Goal: Find specific page/section: Find specific page/section

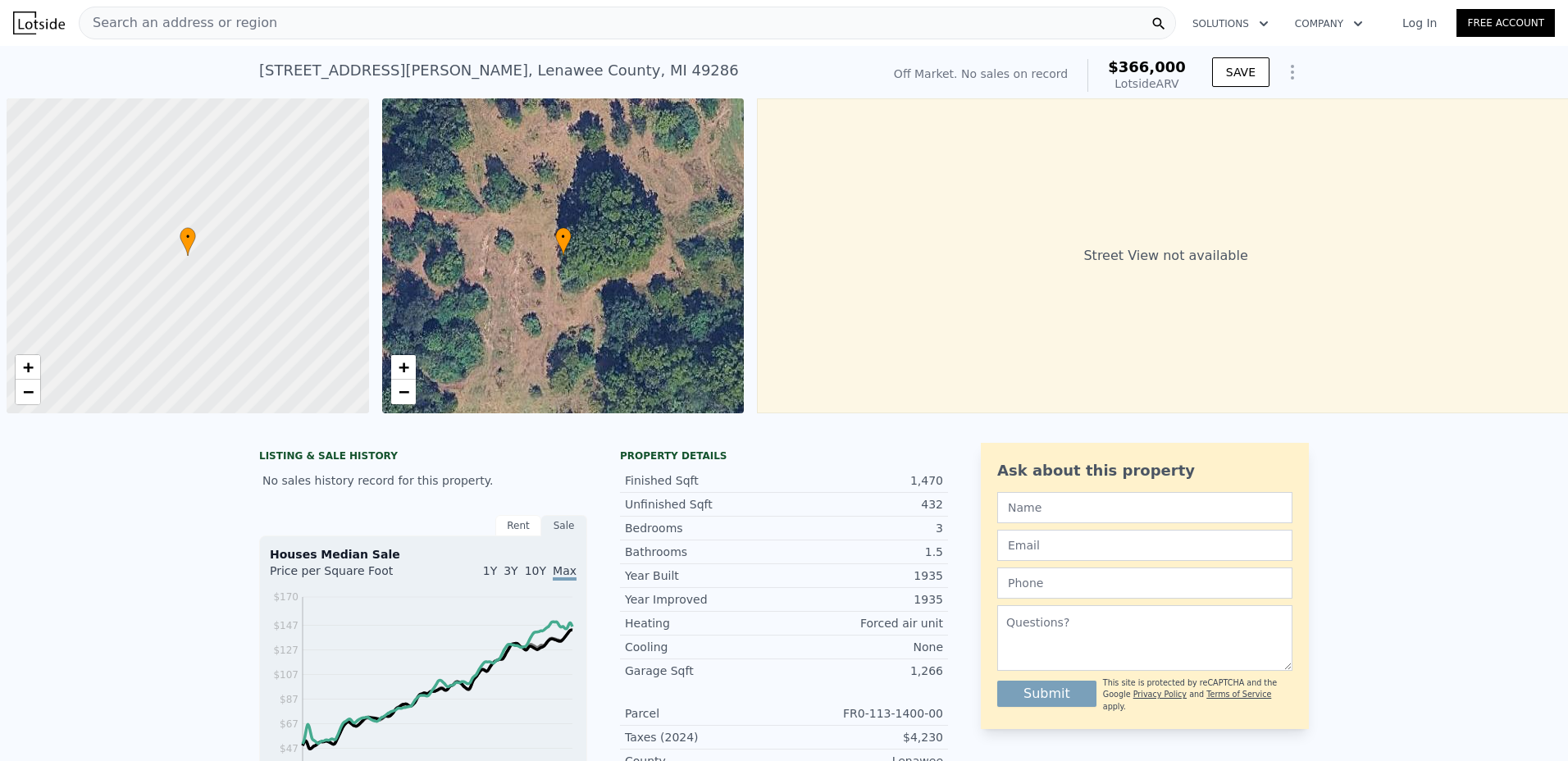
scroll to position [0, 7]
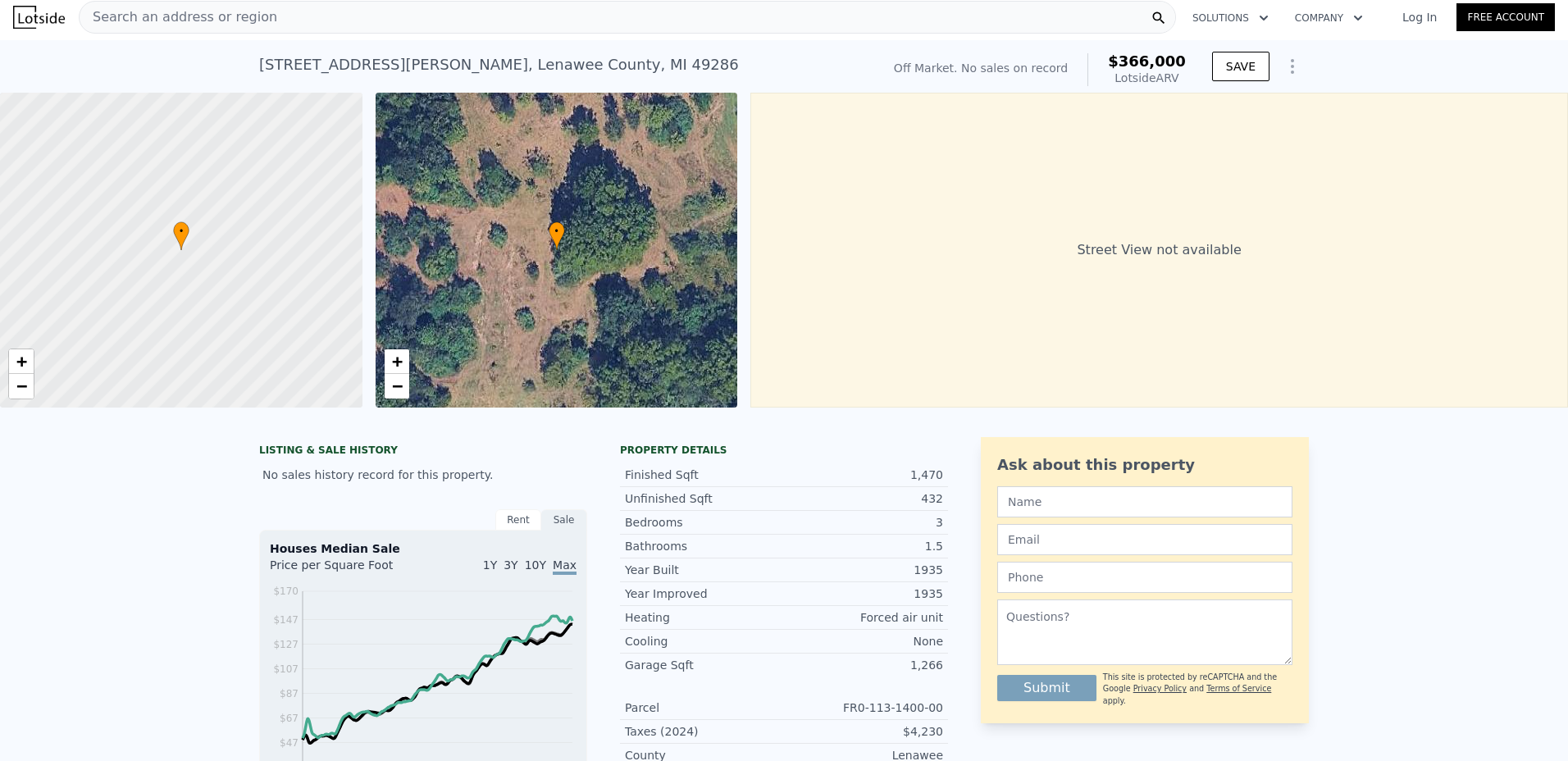
click at [134, 21] on span "Search an address or region" at bounding box center [178, 17] width 198 height 20
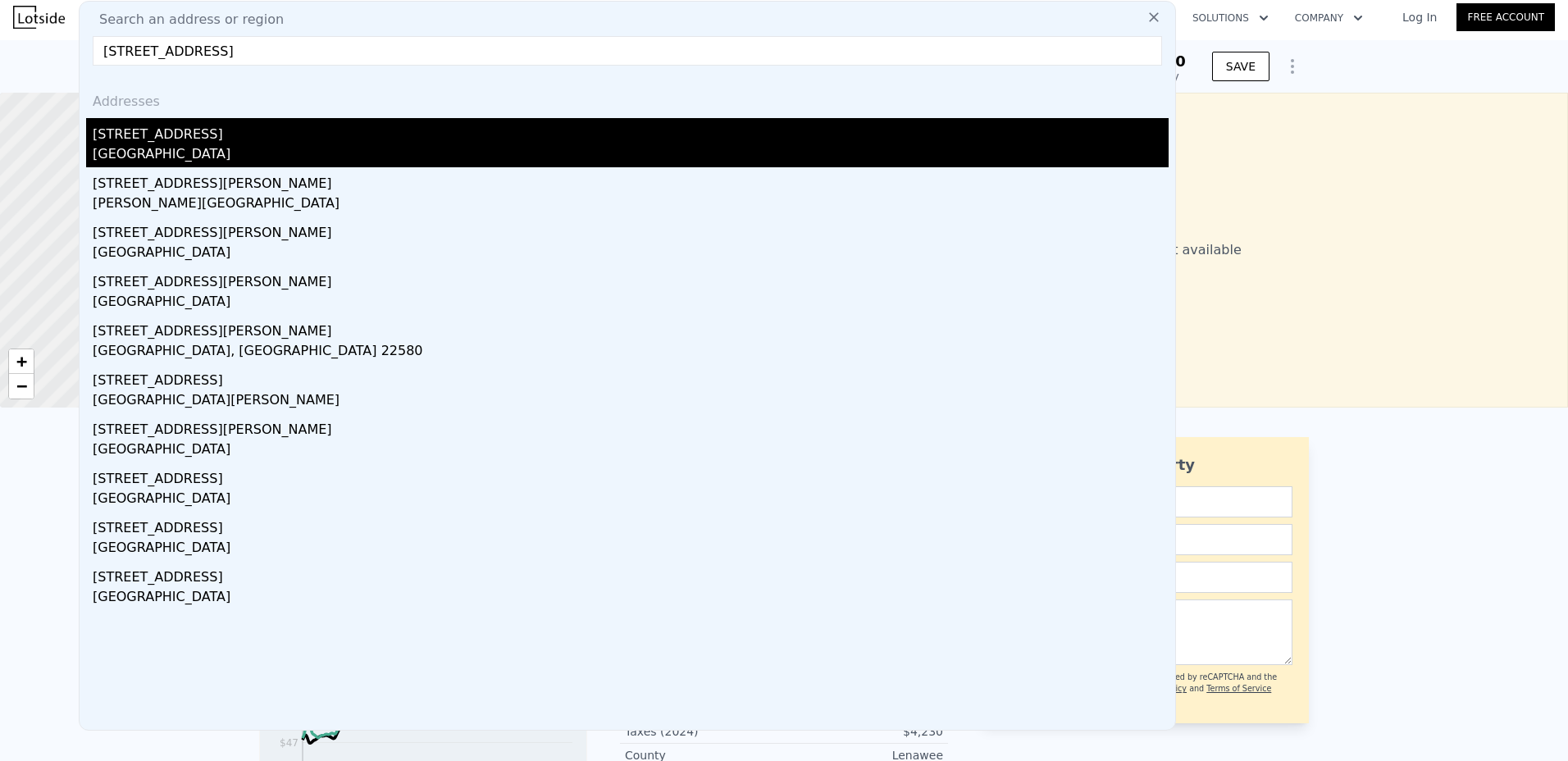
type input "[STREET_ADDRESS]"
click at [168, 147] on div "[GEOGRAPHIC_DATA]" at bounding box center [631, 156] width 1076 height 23
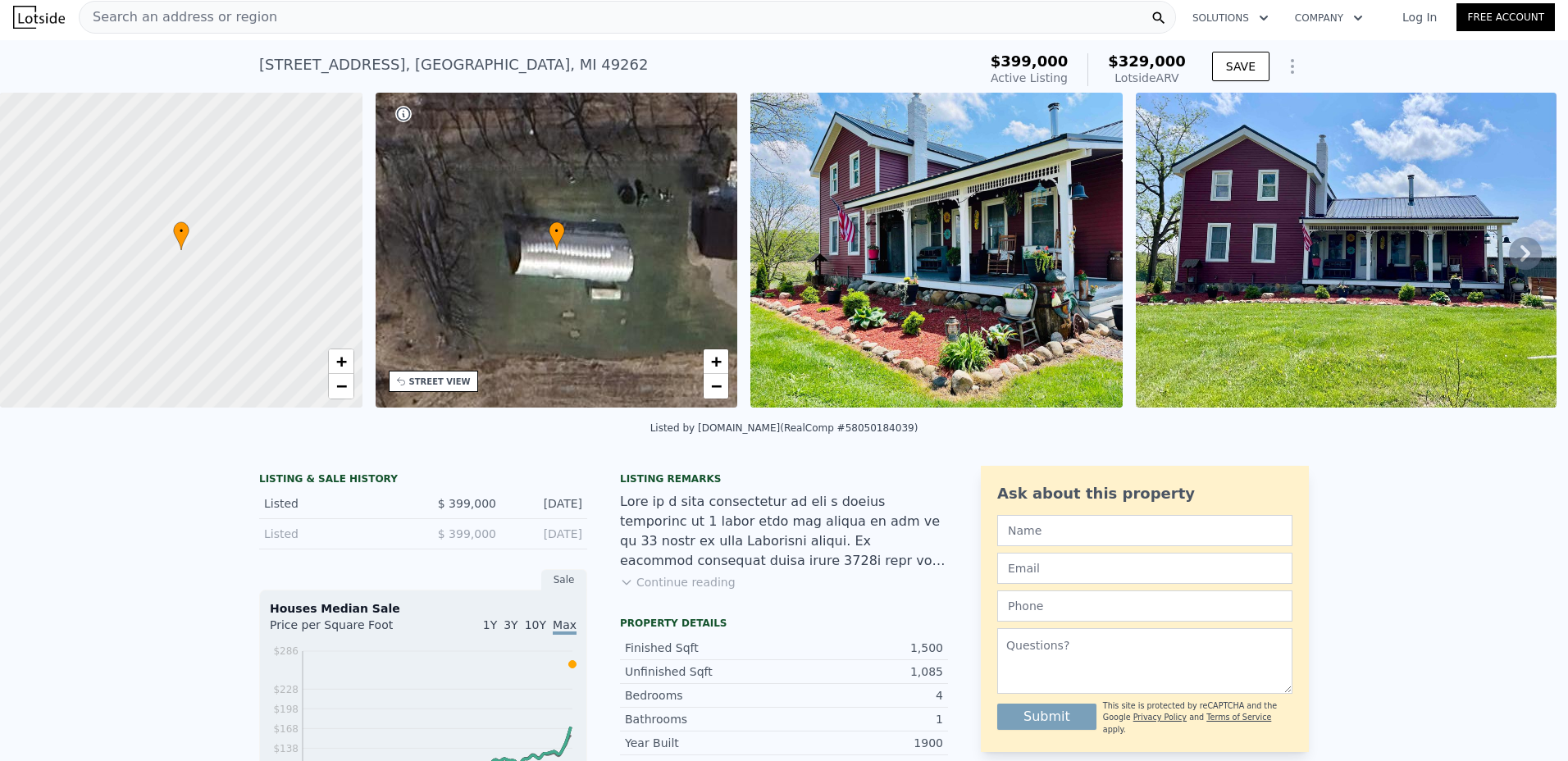
click at [1514, 249] on icon at bounding box center [1526, 253] width 33 height 33
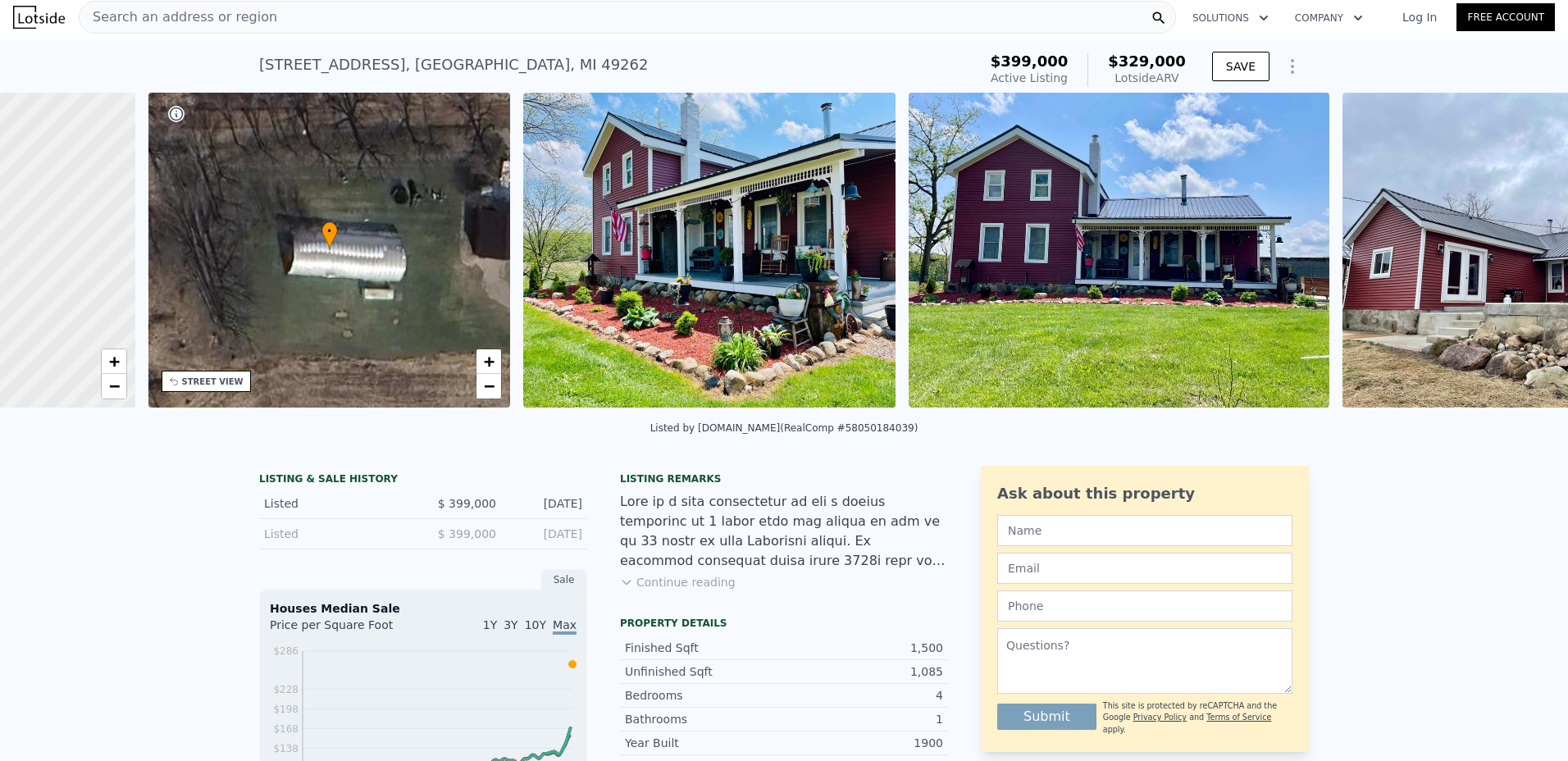
scroll to position [0, 382]
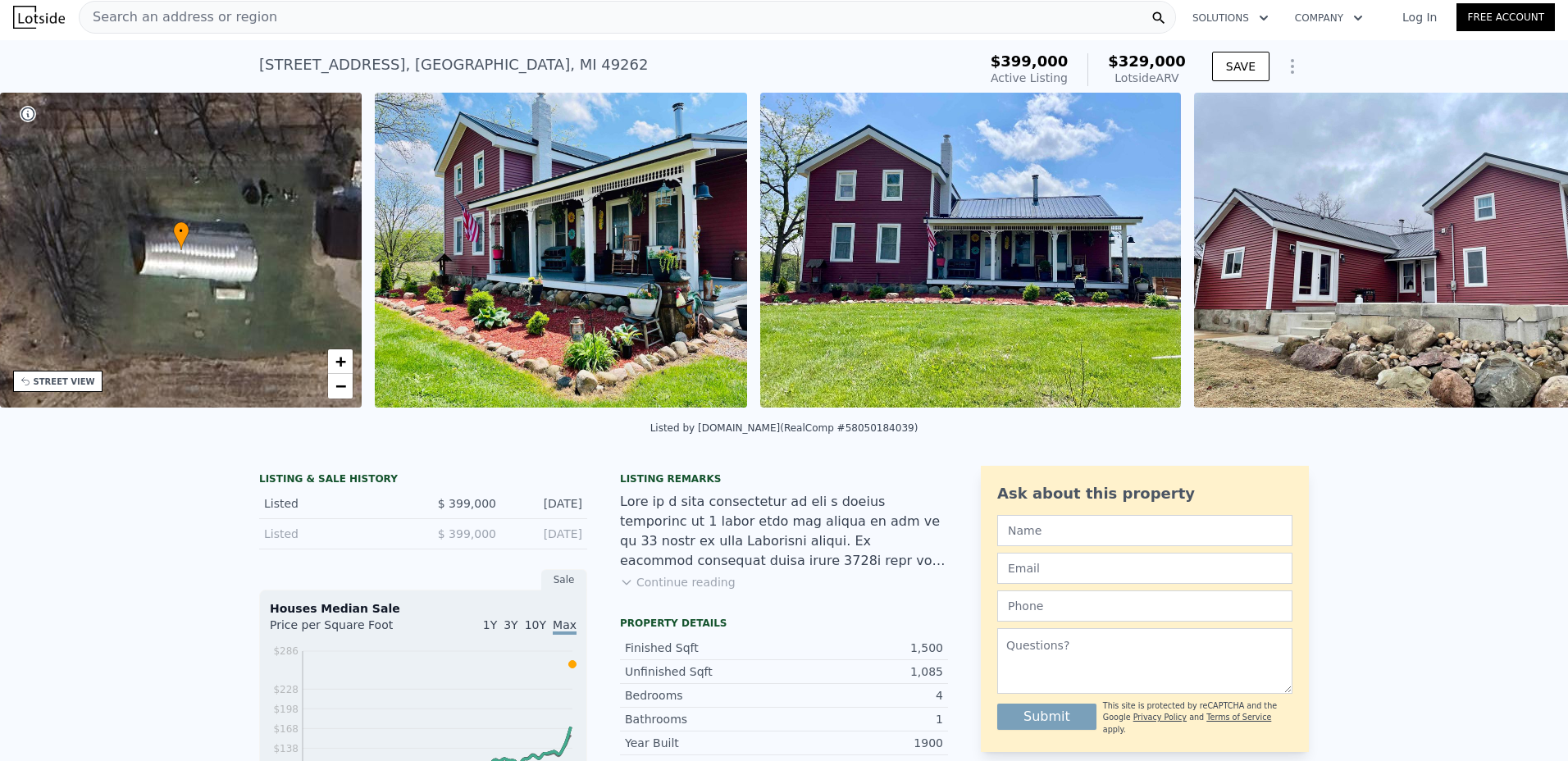
click at [1514, 249] on div "• + − • + − [GEOGRAPHIC_DATA] View not available SATELLITE VIEW" at bounding box center [784, 253] width 1568 height 321
click at [1521, 261] on icon at bounding box center [1526, 253] width 10 height 17
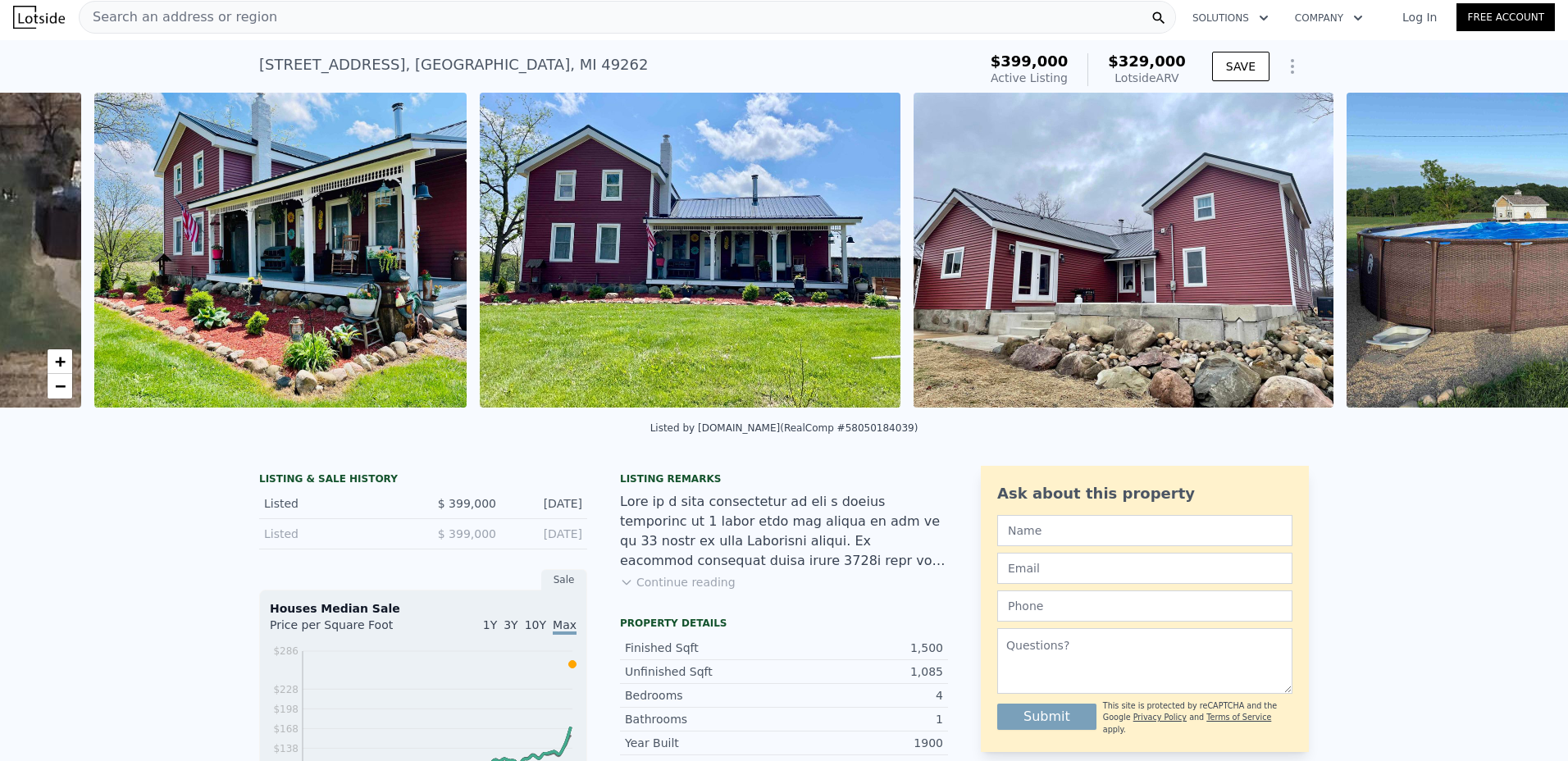
scroll to position [0, 750]
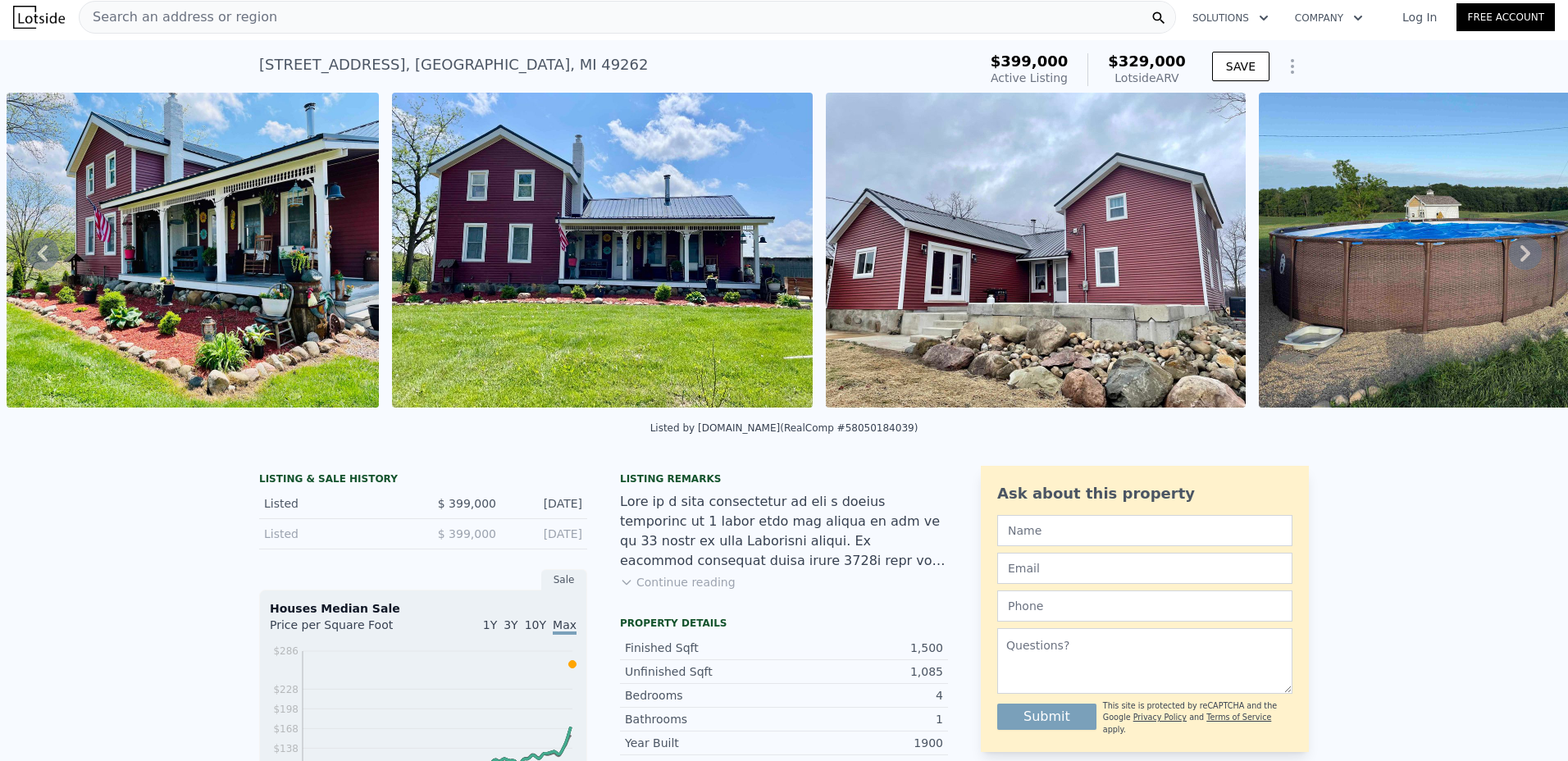
click at [1521, 261] on icon at bounding box center [1526, 253] width 10 height 17
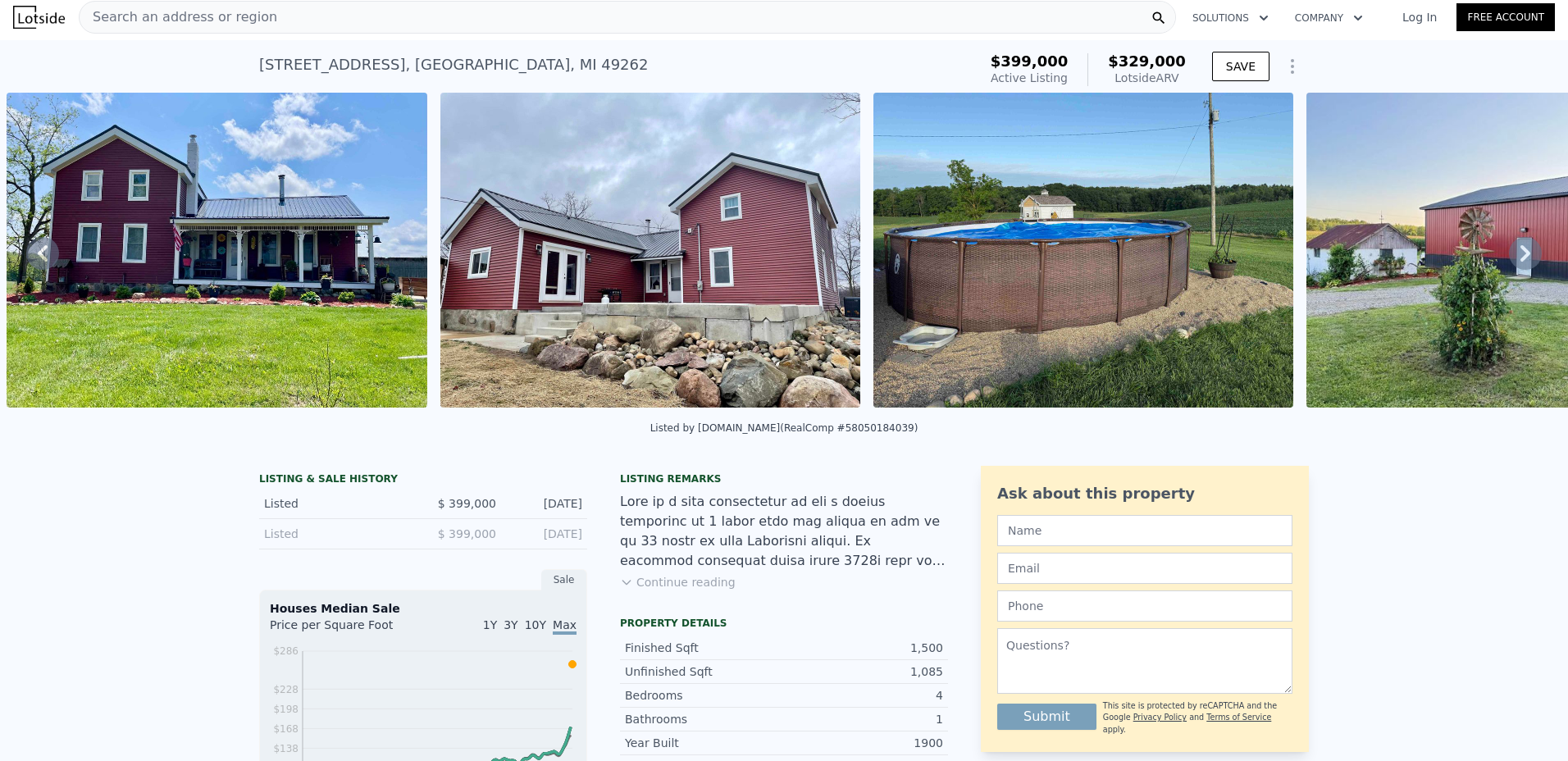
click at [1521, 261] on icon at bounding box center [1526, 253] width 10 height 17
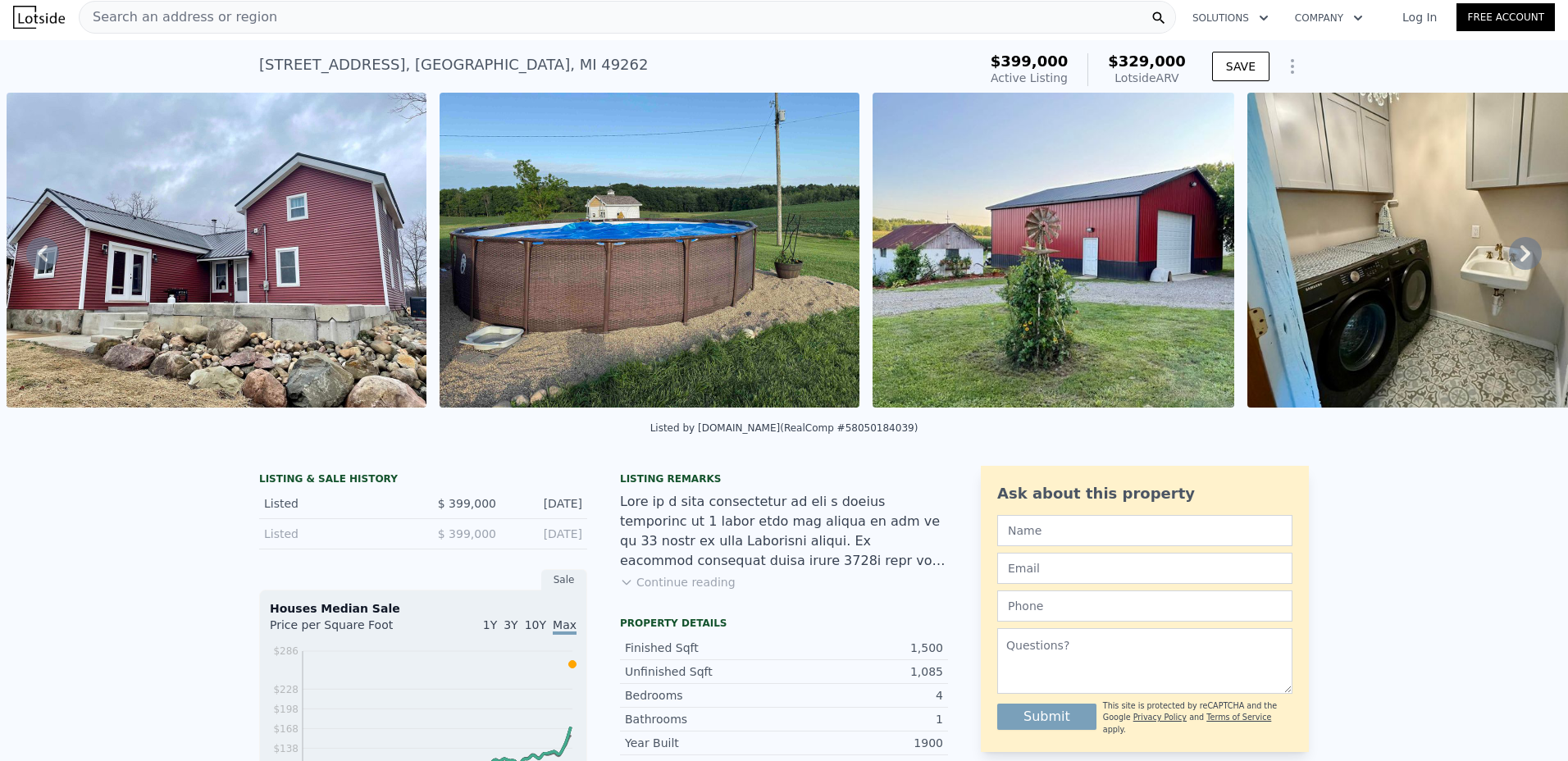
click at [1521, 261] on icon at bounding box center [1526, 253] width 10 height 17
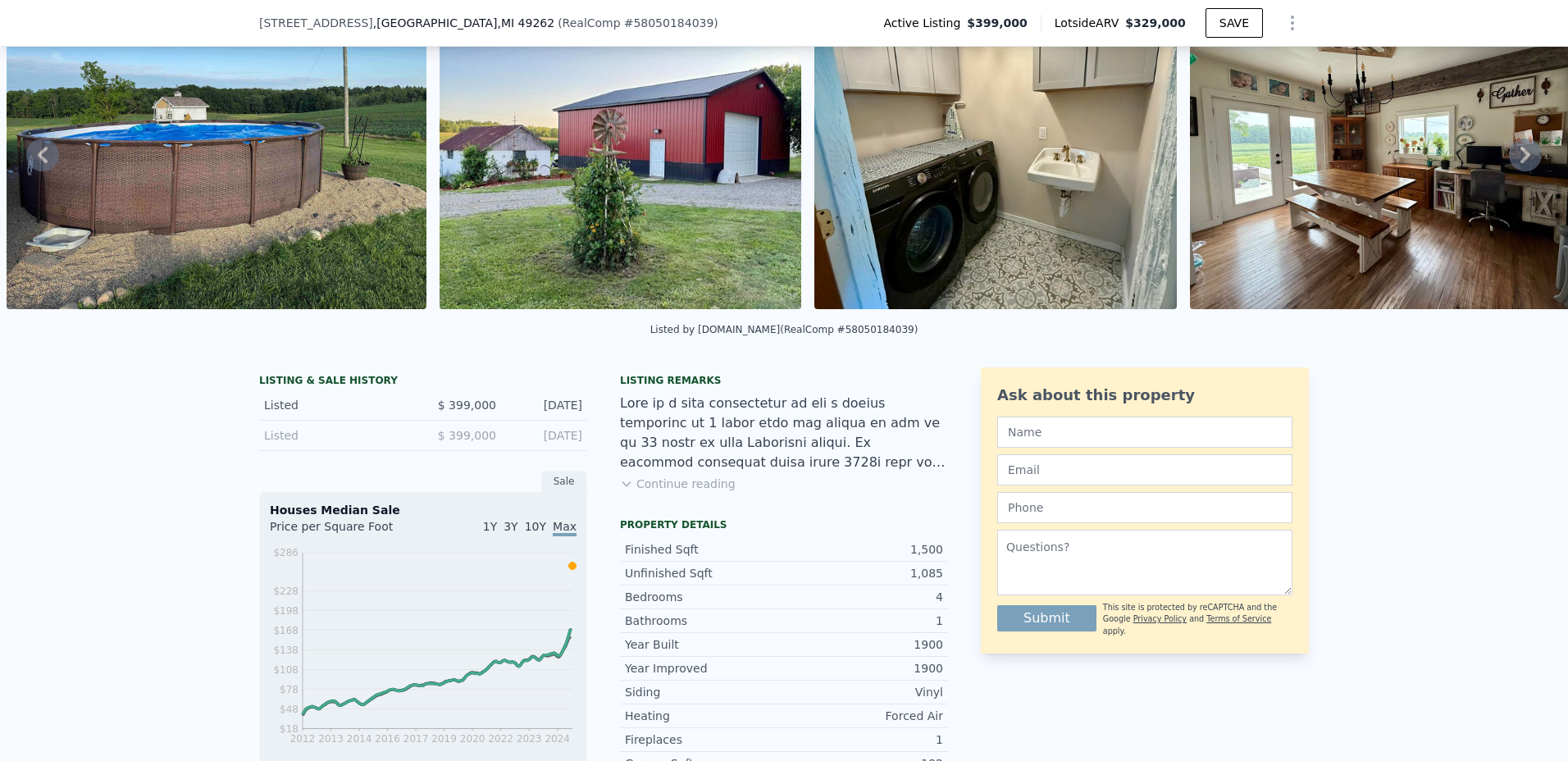
scroll to position [6, 0]
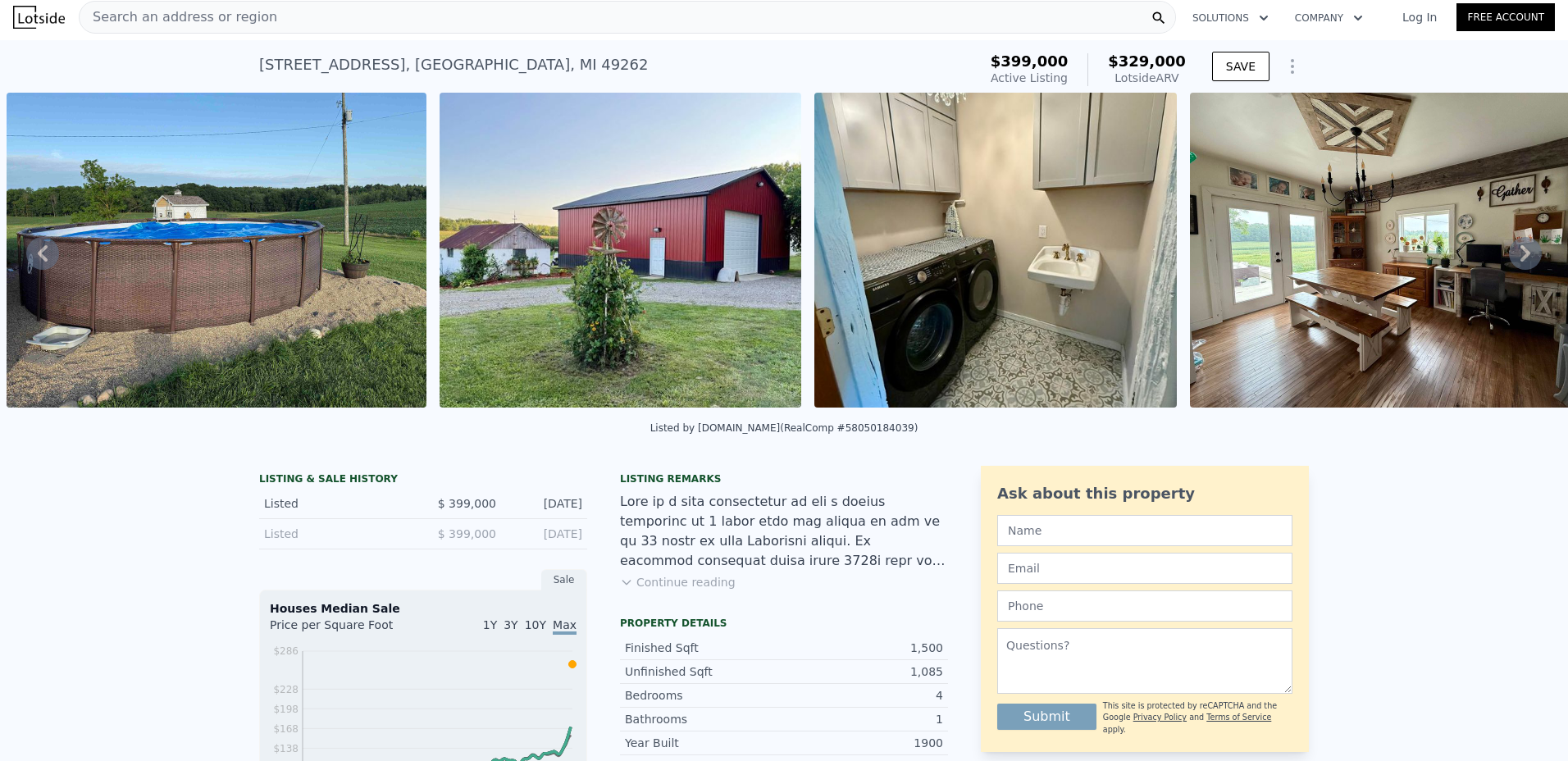
click at [1523, 250] on icon at bounding box center [1526, 253] width 33 height 33
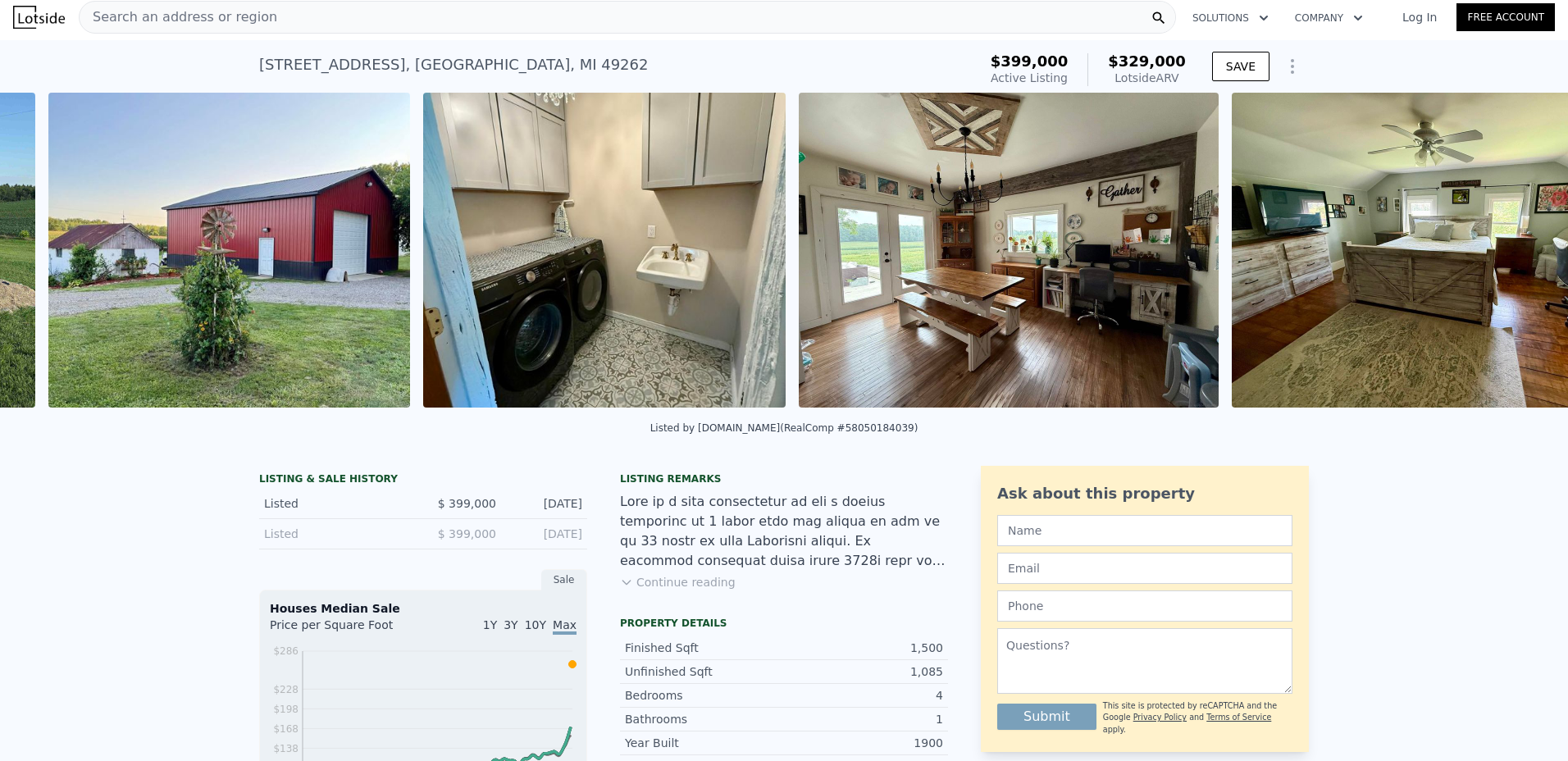
scroll to position [0, 2436]
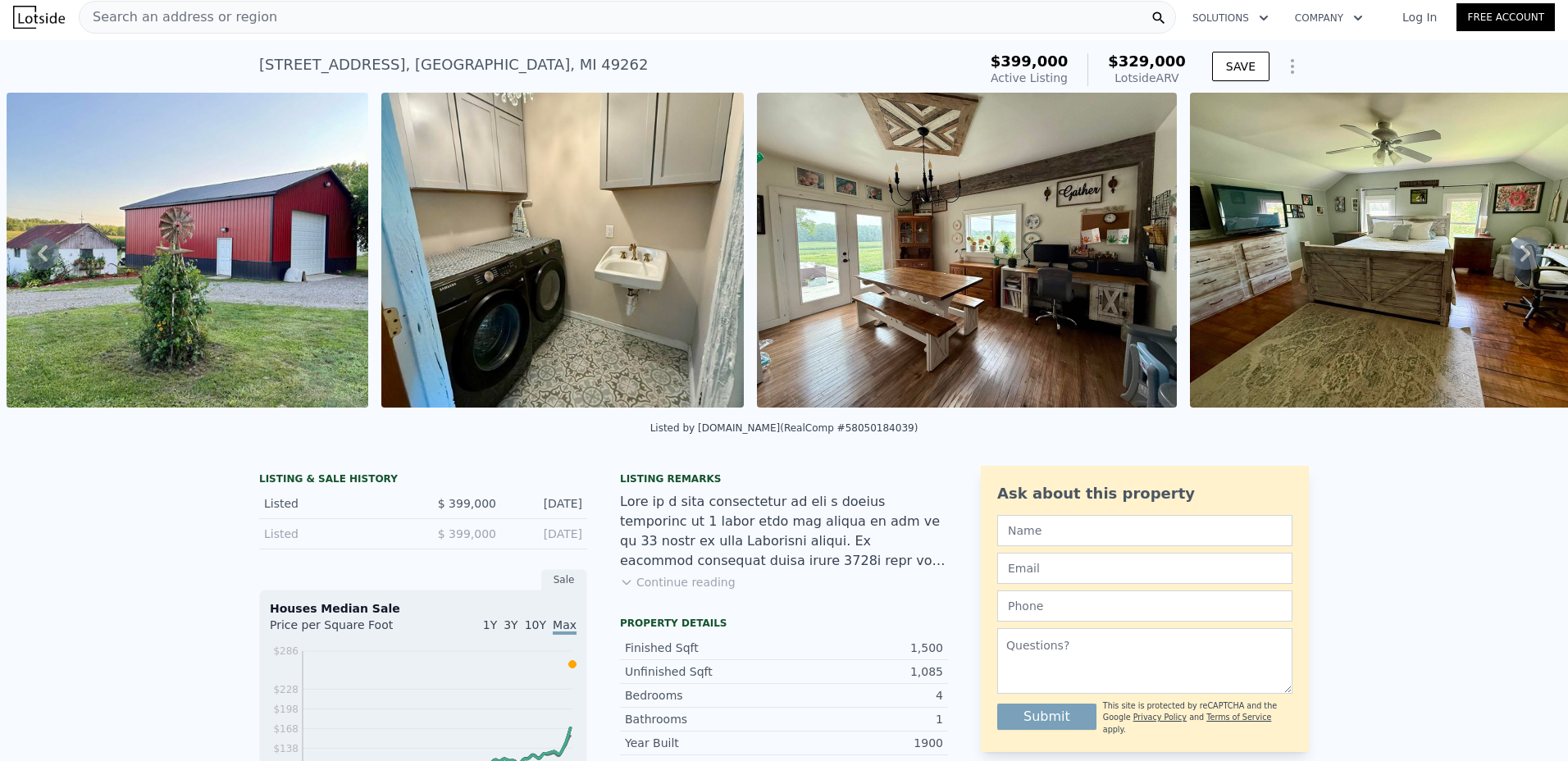
click at [1517, 265] on icon at bounding box center [1526, 253] width 33 height 33
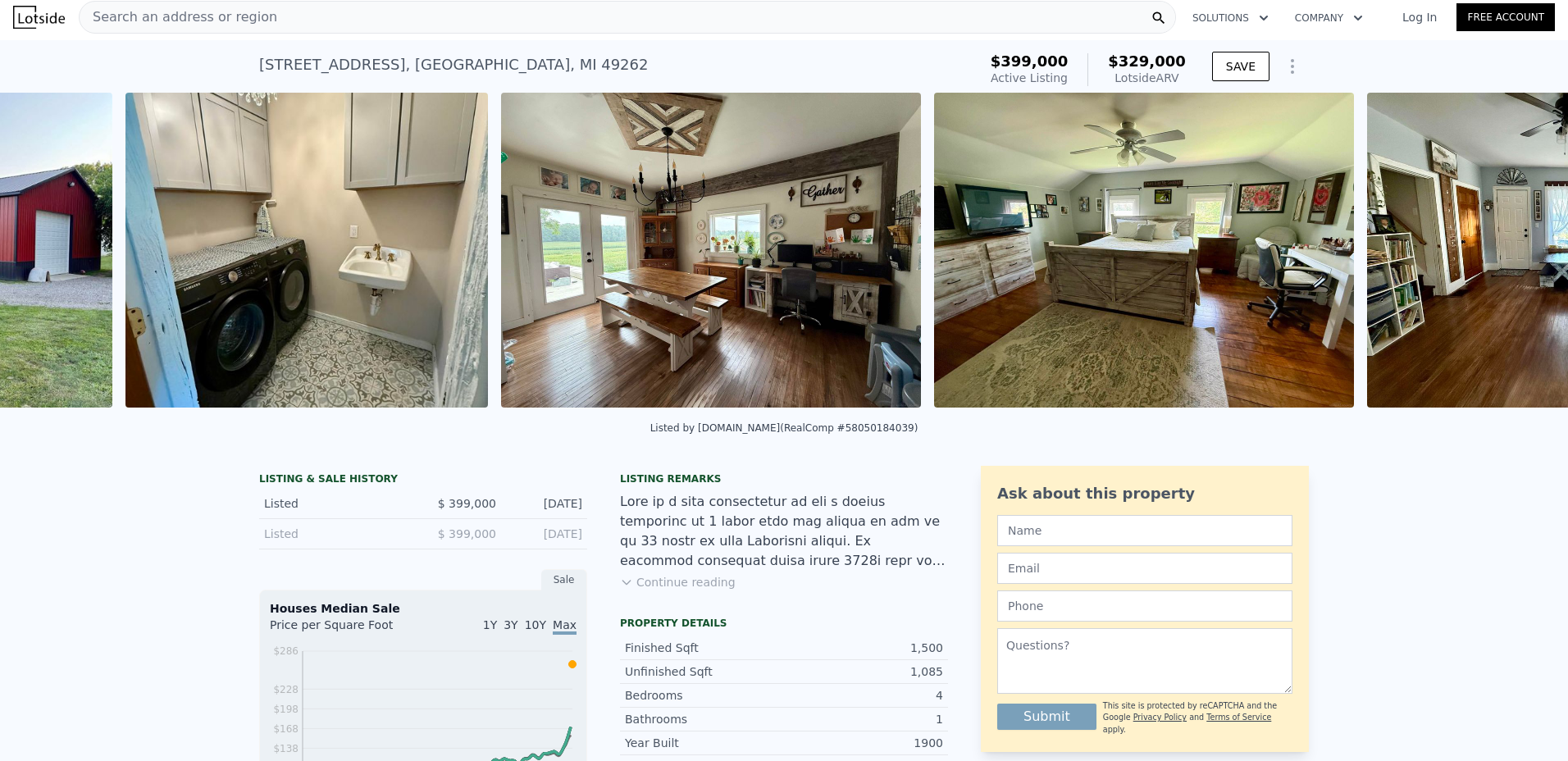
scroll to position [0, 2811]
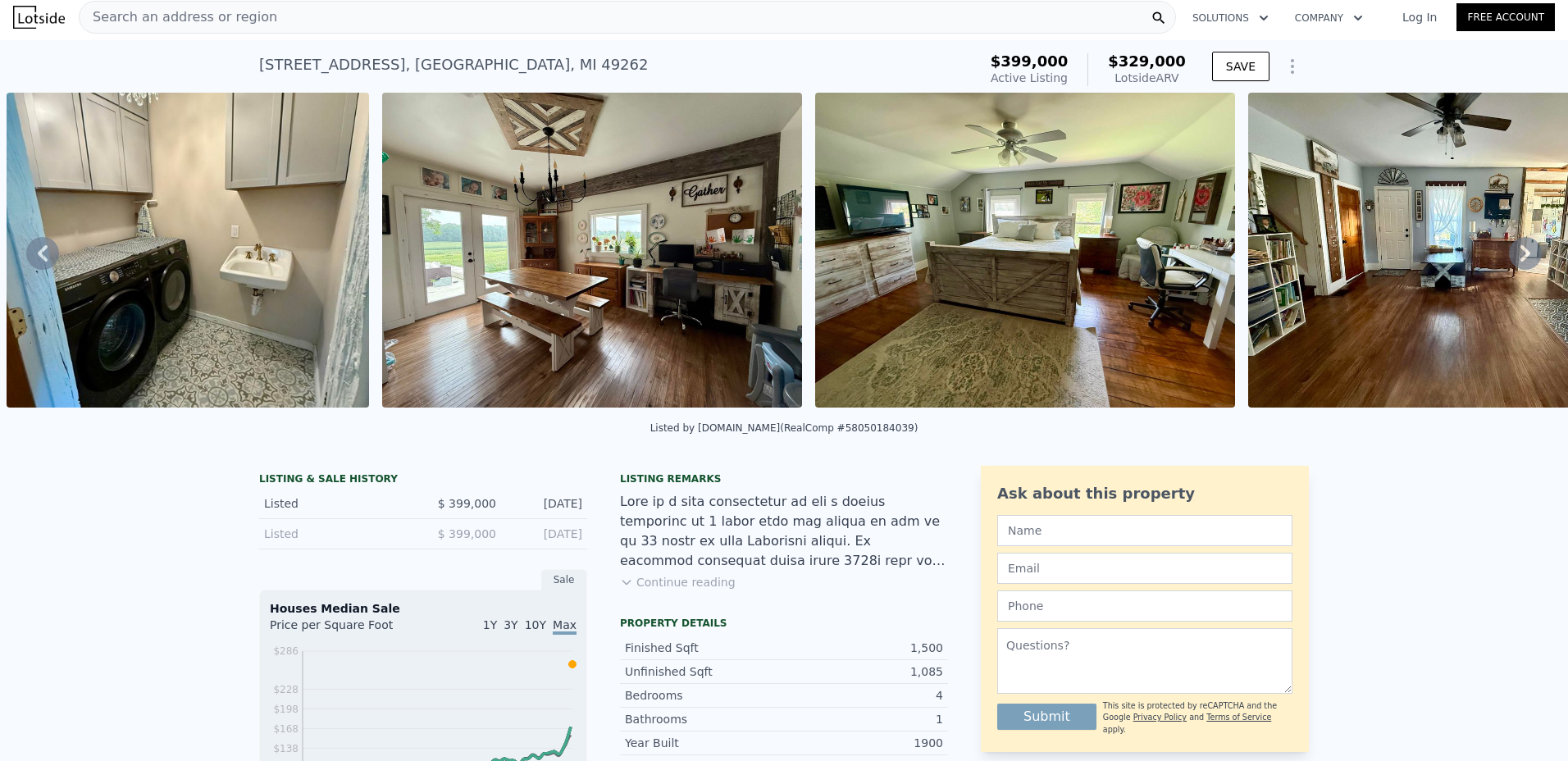
click at [1517, 265] on icon at bounding box center [1526, 253] width 33 height 33
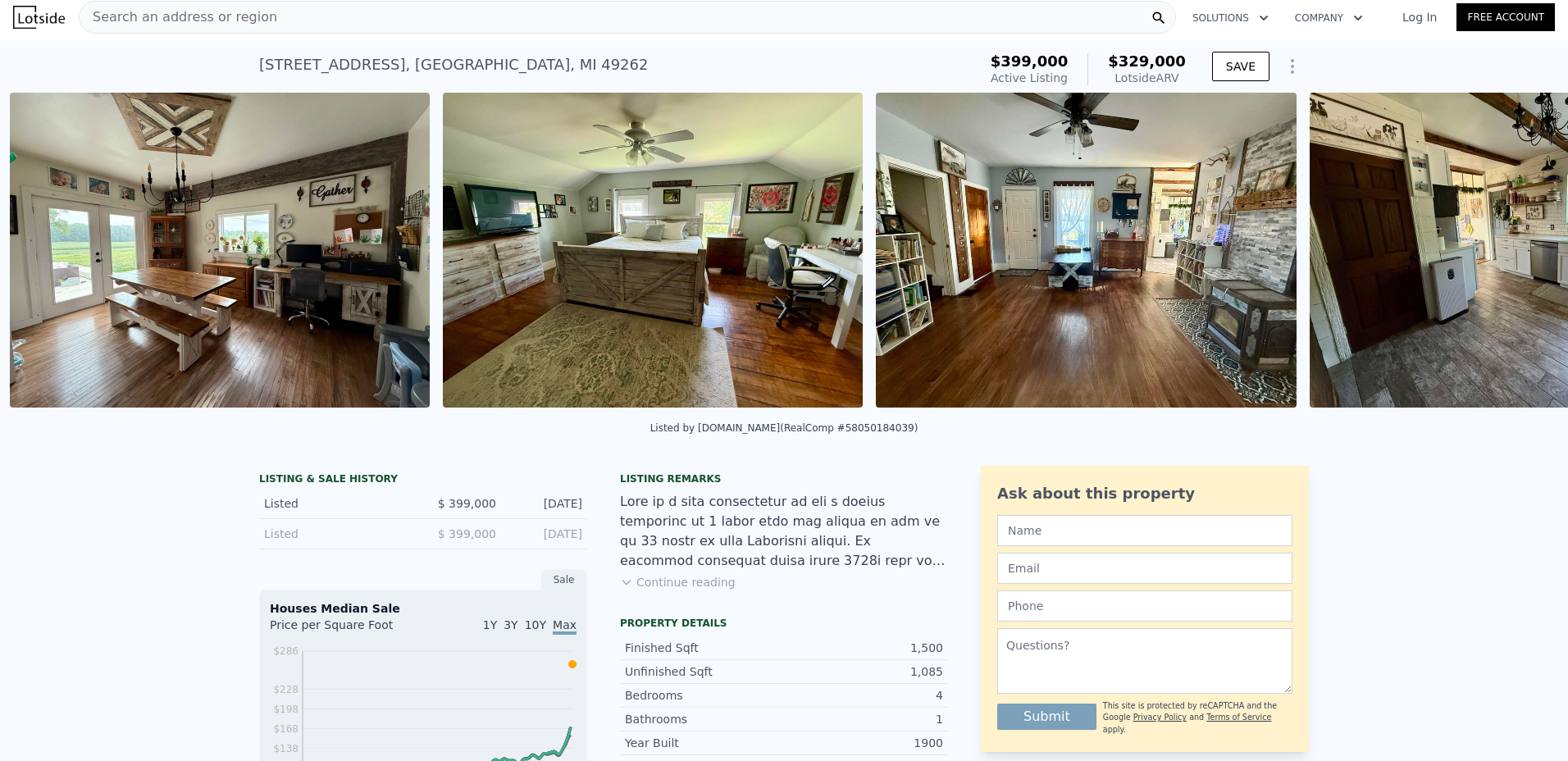
scroll to position [0, 3186]
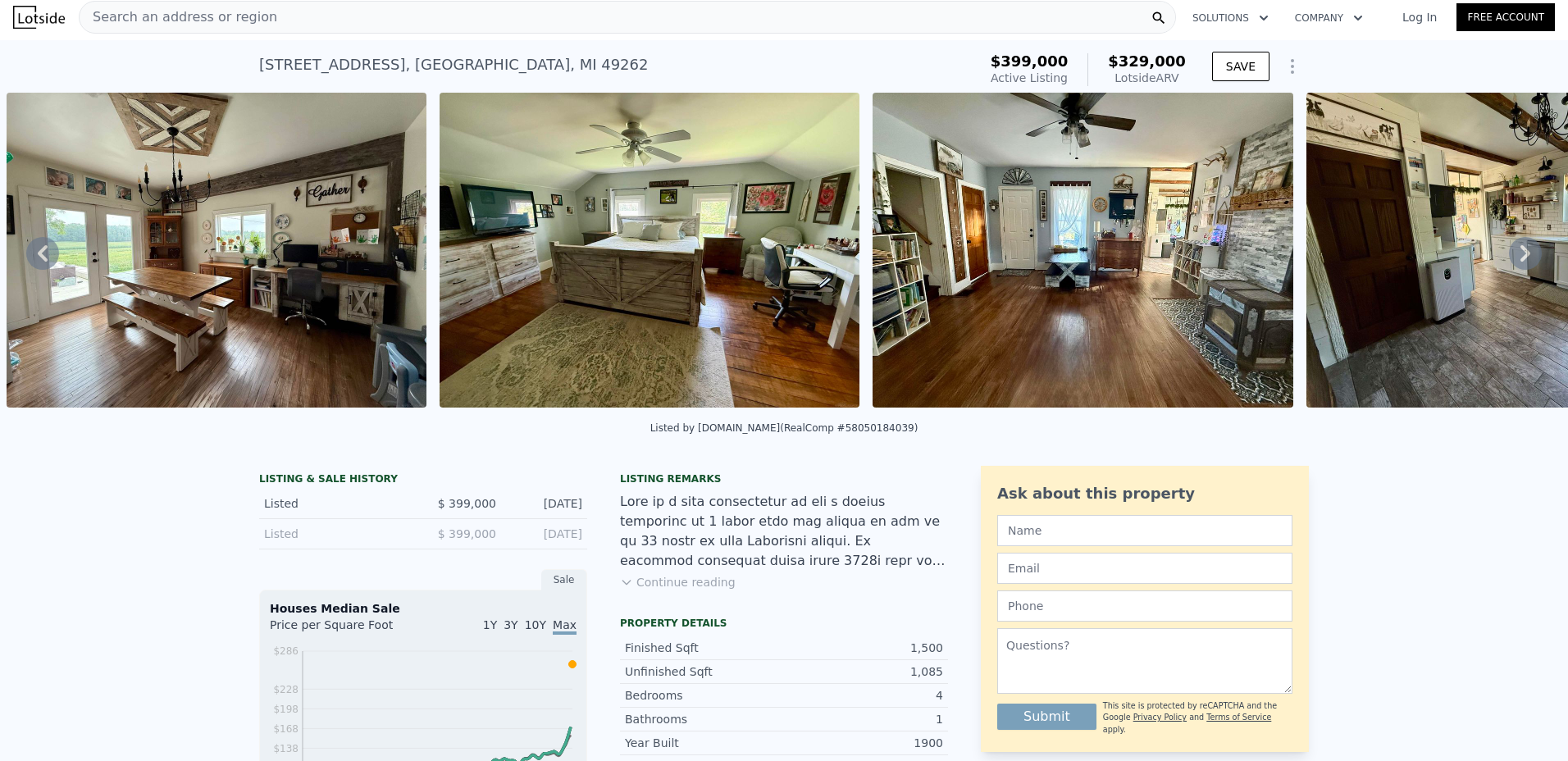
click at [1521, 258] on icon at bounding box center [1526, 253] width 10 height 17
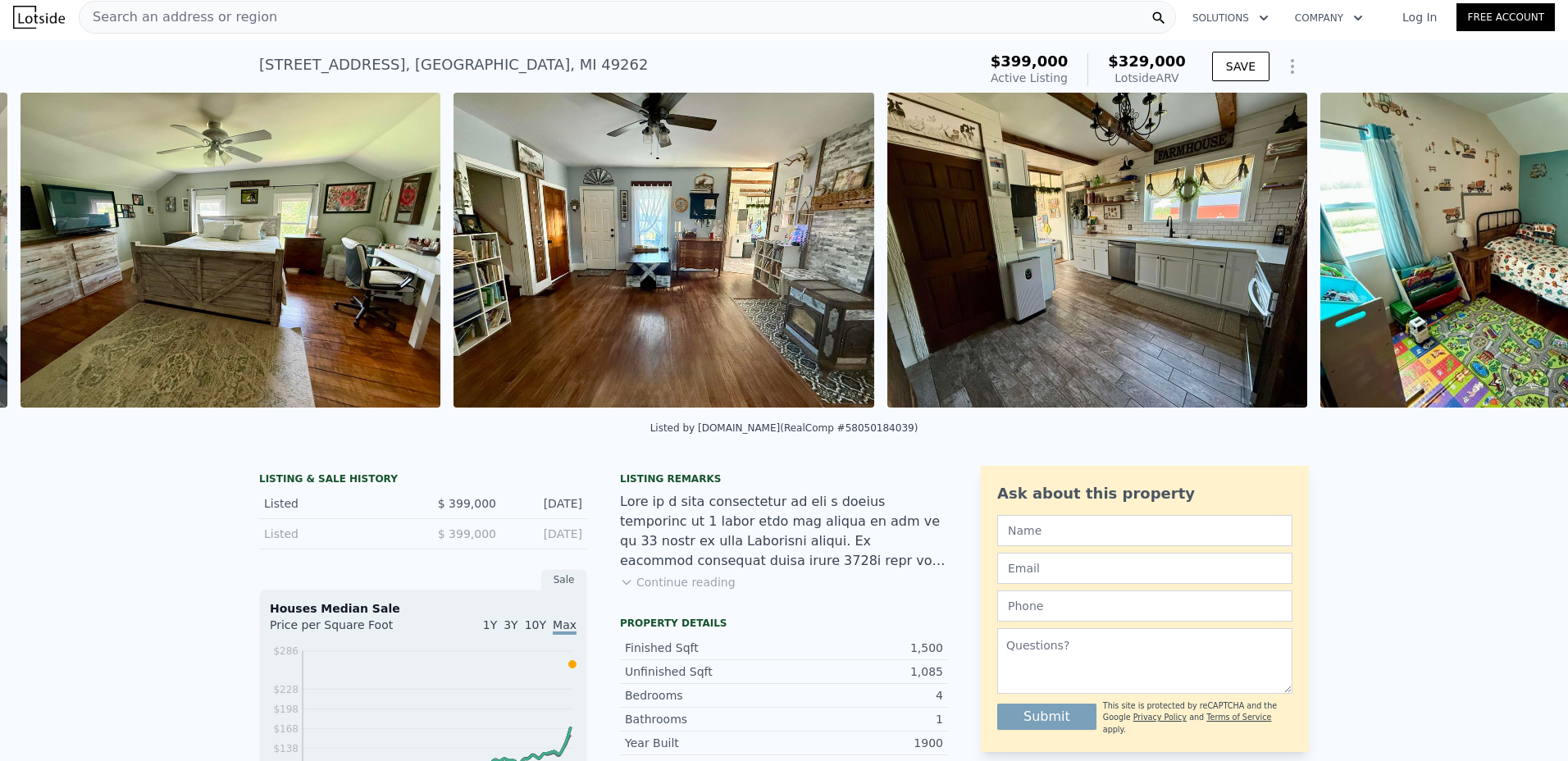
scroll to position [0, 3620]
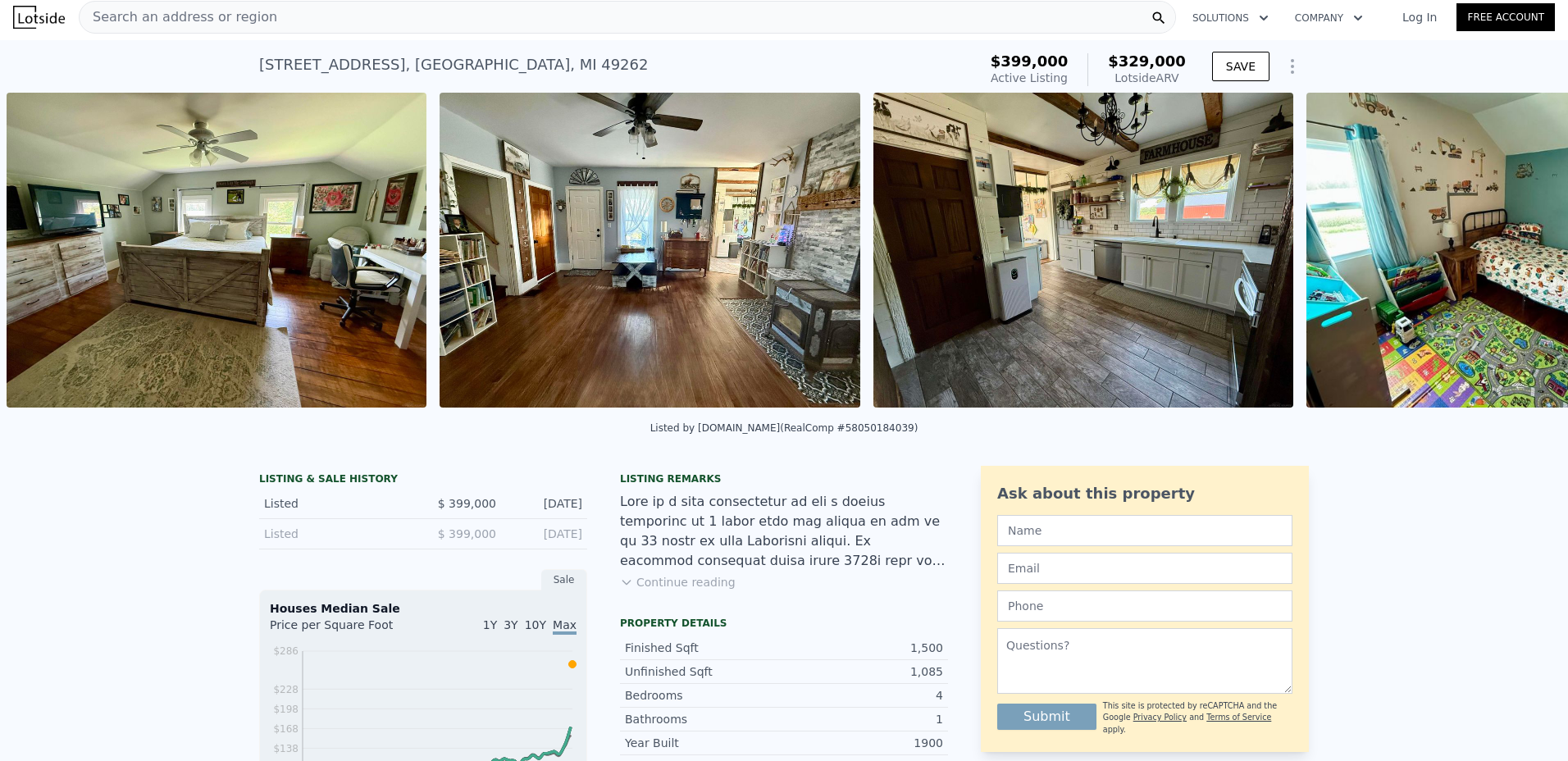
click at [1514, 258] on img at bounding box center [1487, 250] width 362 height 315
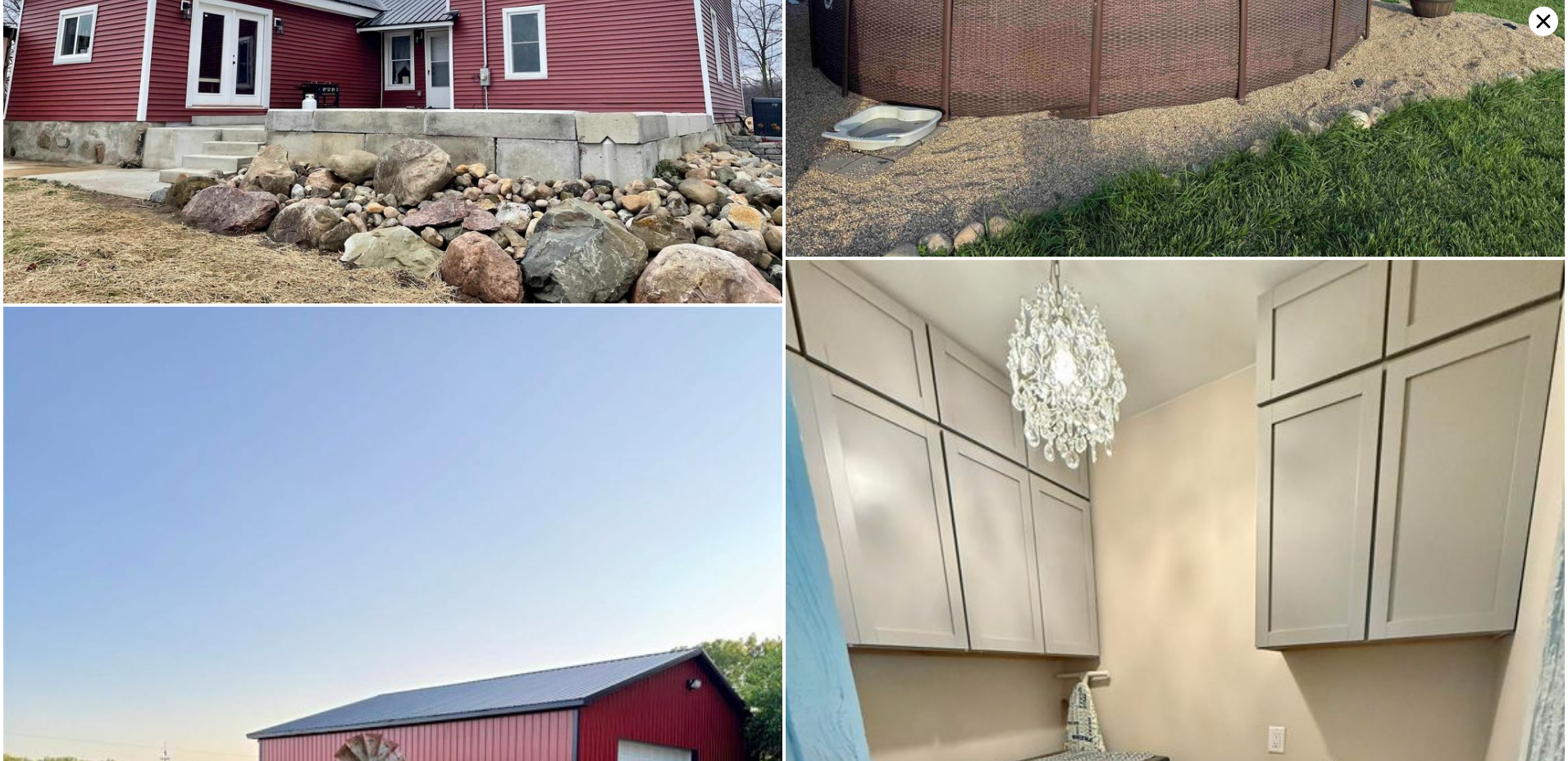
scroll to position [1165, 0]
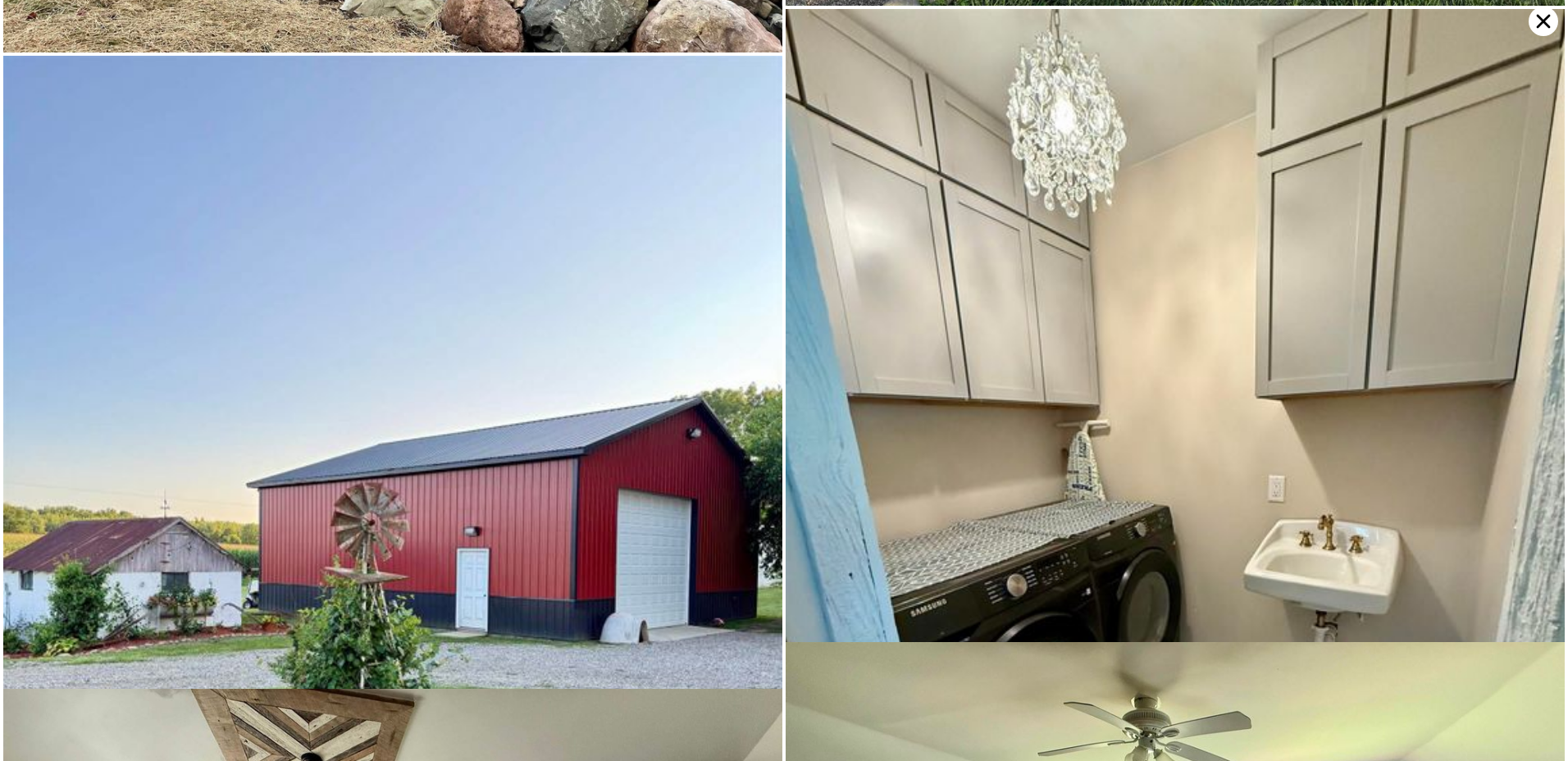
click at [1292, 431] on img at bounding box center [1175, 528] width 779 height 1039
click at [1547, 23] on icon at bounding box center [1544, 21] width 14 height 14
